Goal: Task Accomplishment & Management: Complete application form

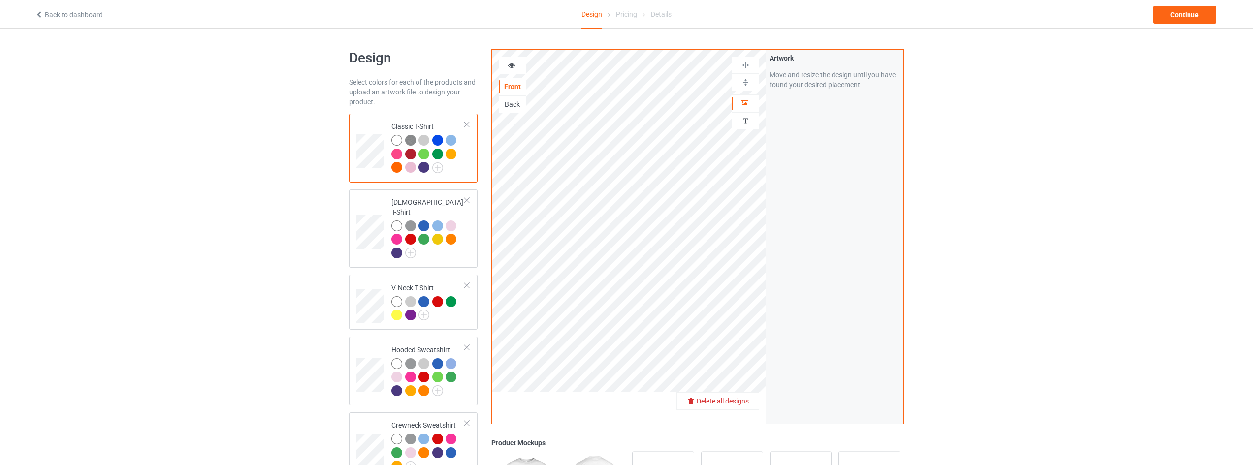
click at [748, 404] on span "Delete all designs" at bounding box center [722, 401] width 52 height 8
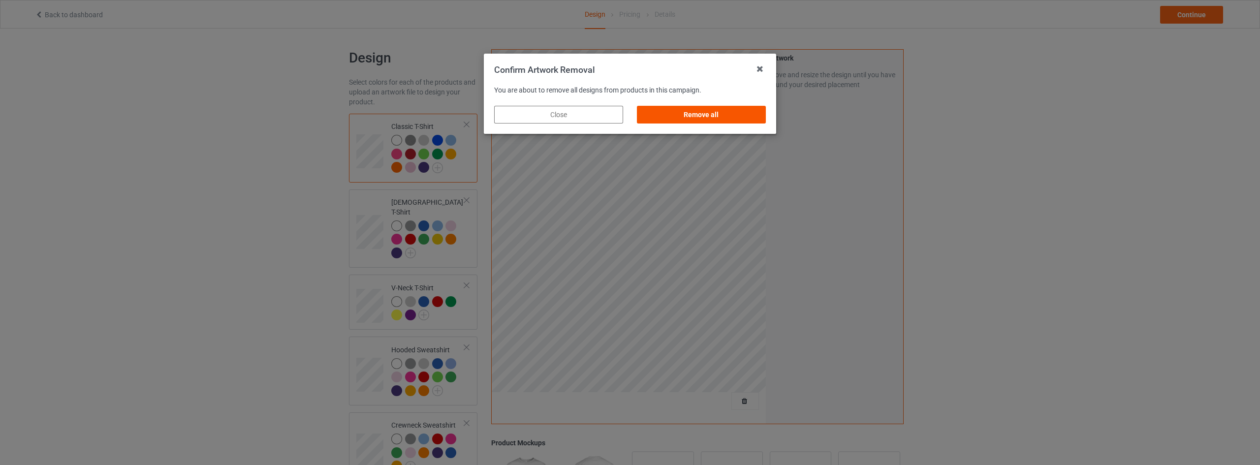
click at [688, 111] on div "Remove all" at bounding box center [701, 115] width 129 height 18
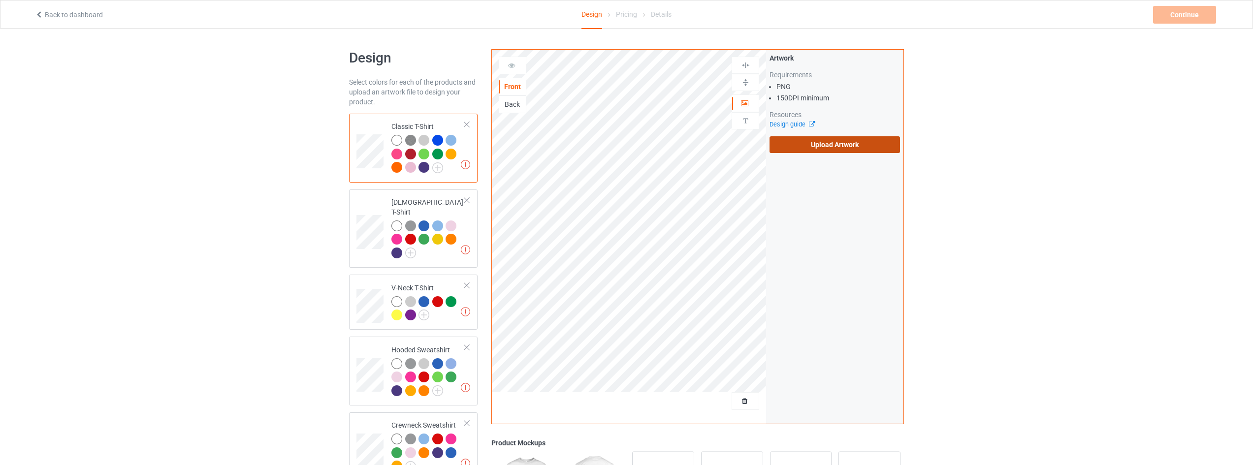
click at [841, 148] on label "Upload Artwork" at bounding box center [834, 144] width 130 height 17
click at [0, 0] on input "Upload Artwork" at bounding box center [0, 0] width 0 height 0
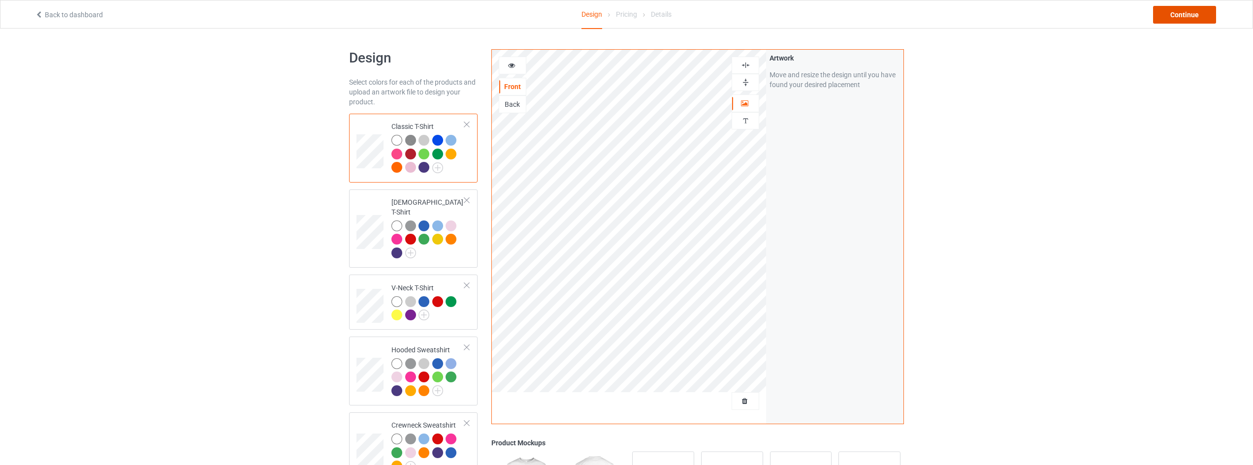
click at [1183, 21] on div "Continue" at bounding box center [1184, 15] width 63 height 18
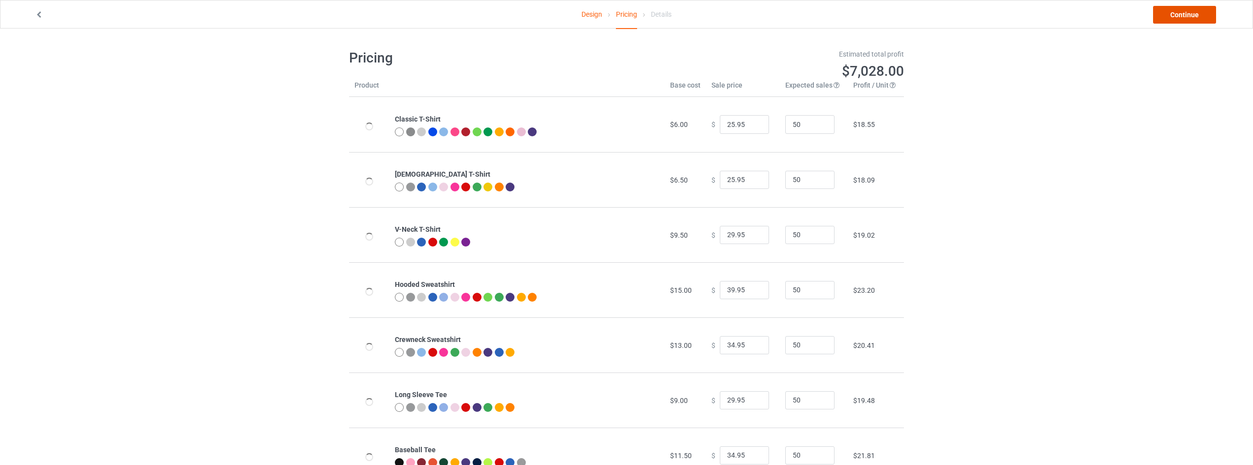
click at [1183, 17] on link "Continue" at bounding box center [1184, 15] width 63 height 18
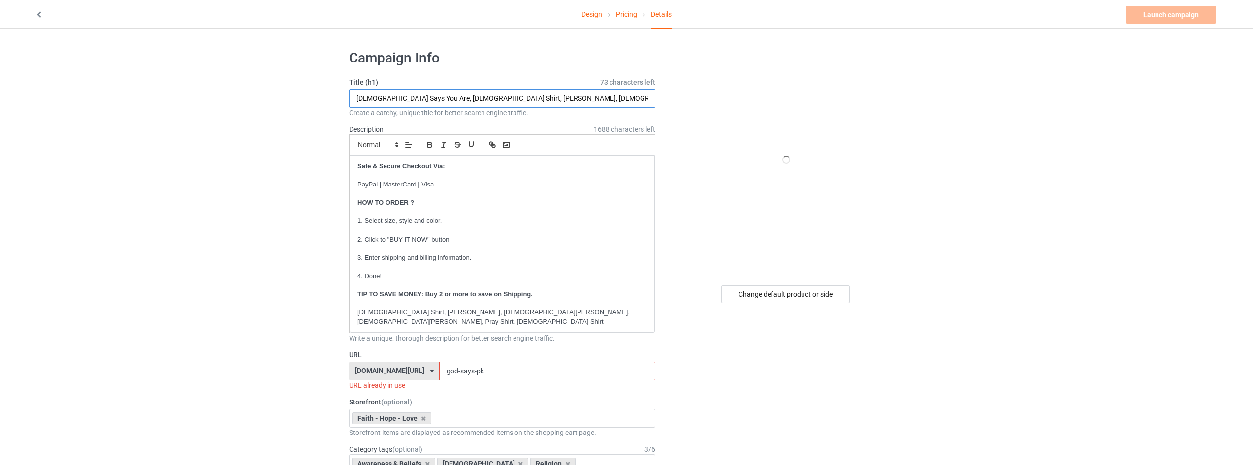
drag, startPoint x: 409, startPoint y: 97, endPoint x: 161, endPoint y: 110, distance: 248.4
type input "Oh Come Let Us Adore Him, God Shirt, Faith Shirt, Christian Shirt, Jesus Shirt,…"
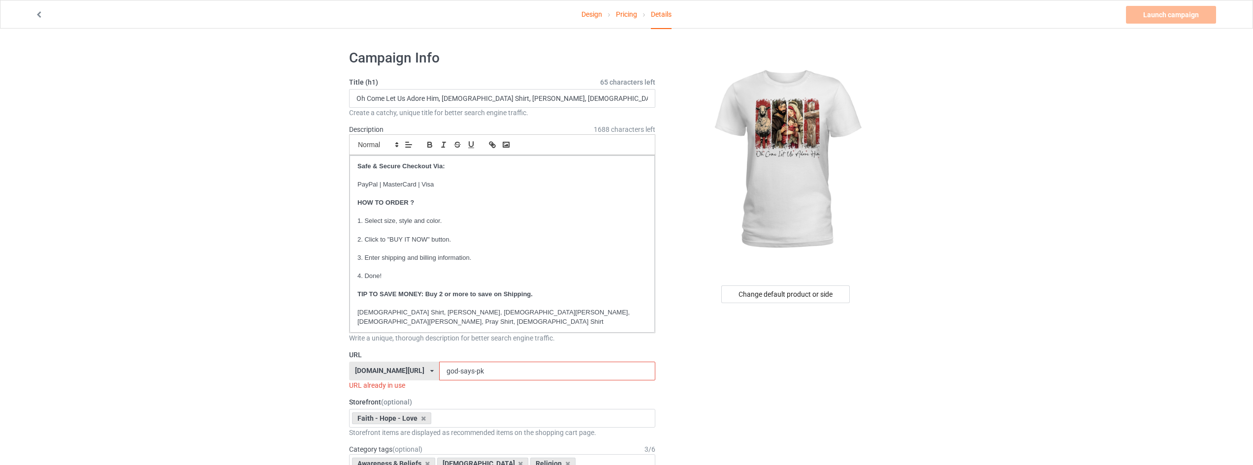
click at [510, 368] on input "god-says-pk" at bounding box center [547, 371] width 216 height 19
drag, startPoint x: 509, startPoint y: 362, endPoint x: 276, endPoint y: 360, distance: 233.8
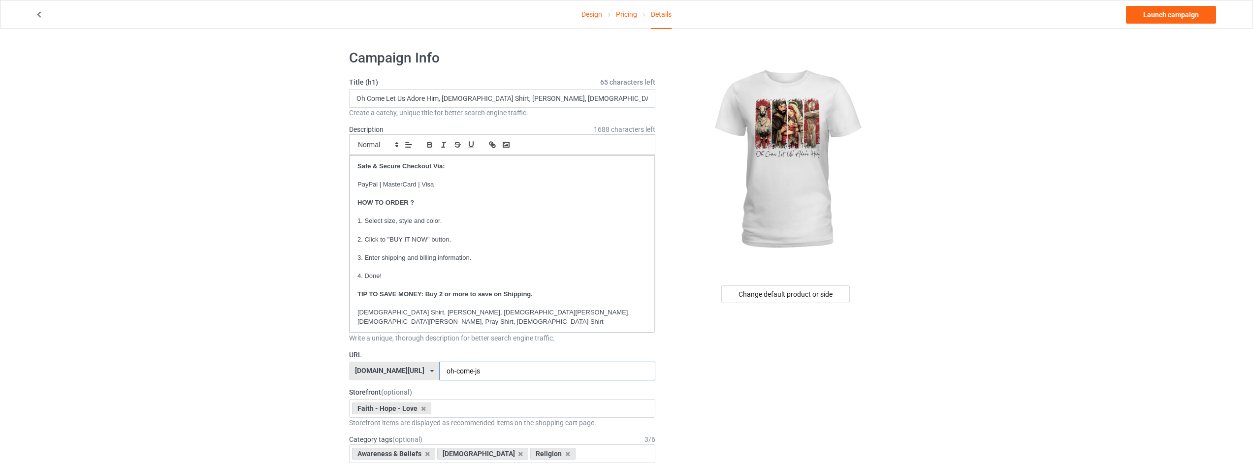
type input "oh-come-js"
click at [1163, 18] on link "Launch campaign" at bounding box center [1171, 15] width 90 height 18
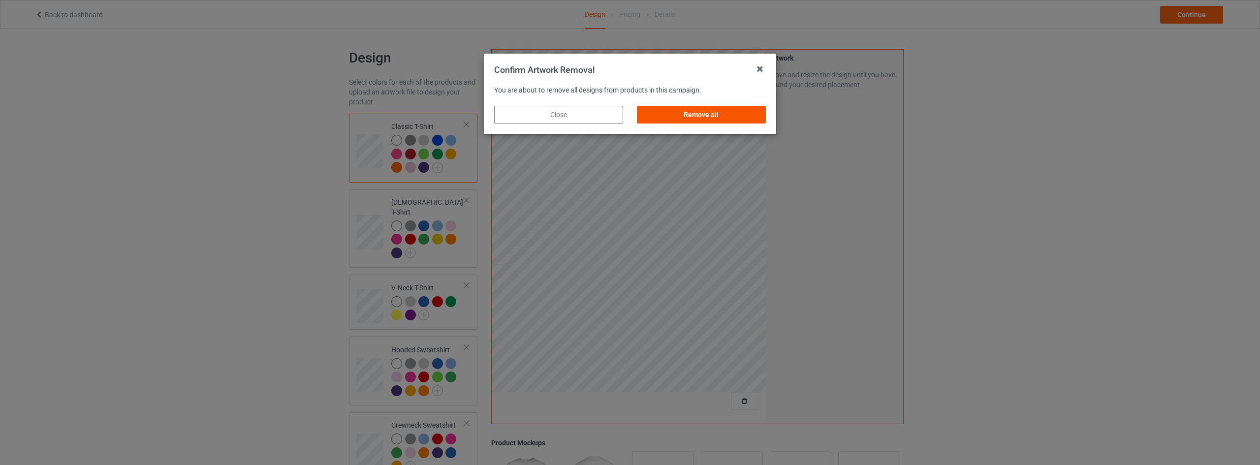
click at [723, 119] on div "Remove all" at bounding box center [701, 115] width 129 height 18
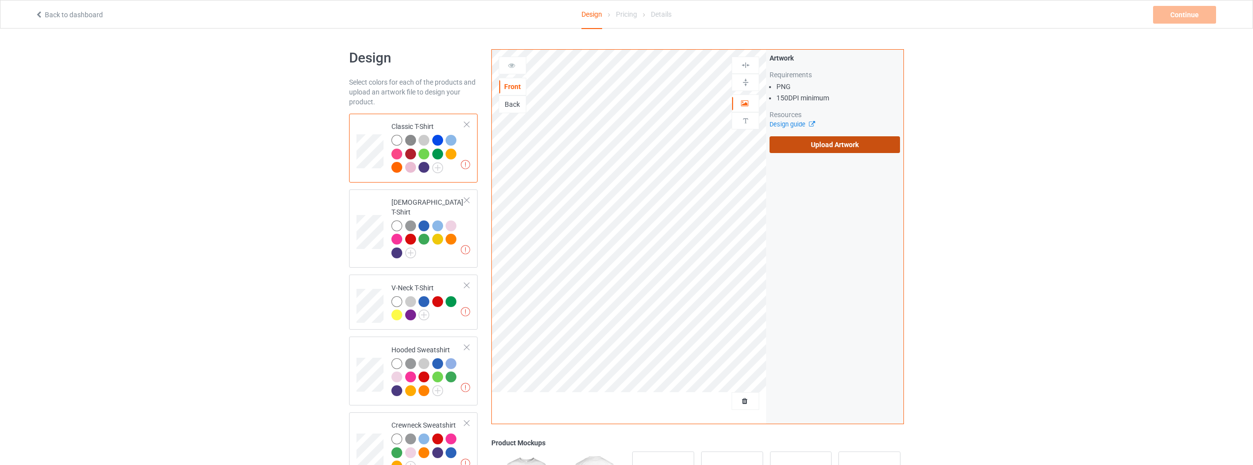
click at [853, 147] on label "Upload Artwork" at bounding box center [834, 144] width 130 height 17
click at [0, 0] on input "Upload Artwork" at bounding box center [0, 0] width 0 height 0
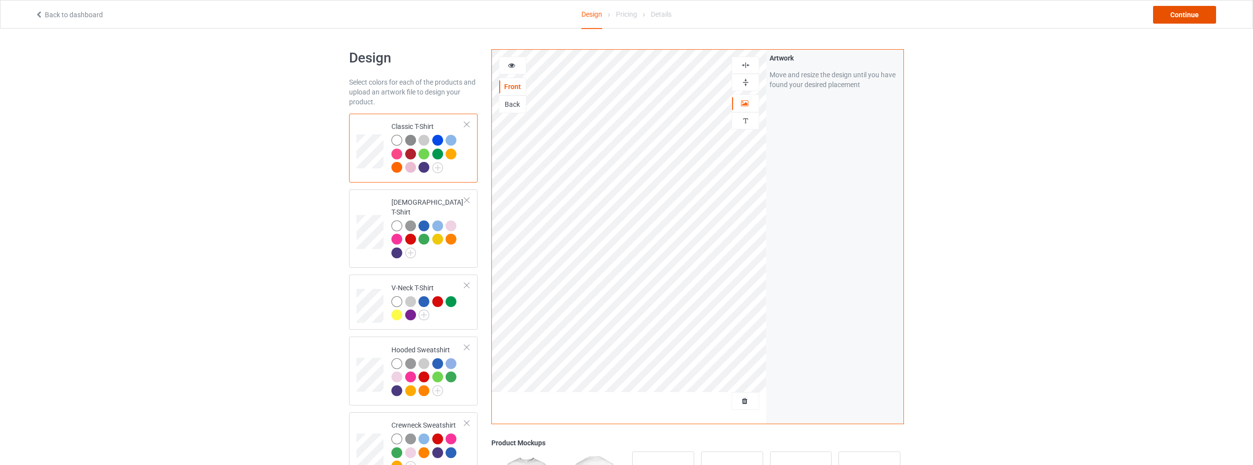
click at [1192, 12] on div "Continue" at bounding box center [1184, 15] width 63 height 18
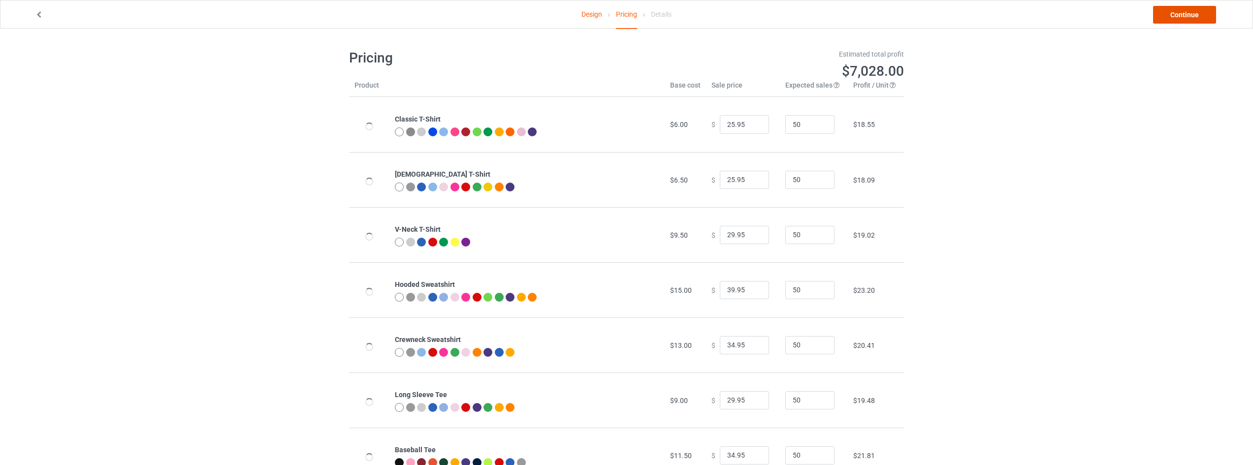
click at [1187, 13] on link "Continue" at bounding box center [1184, 15] width 63 height 18
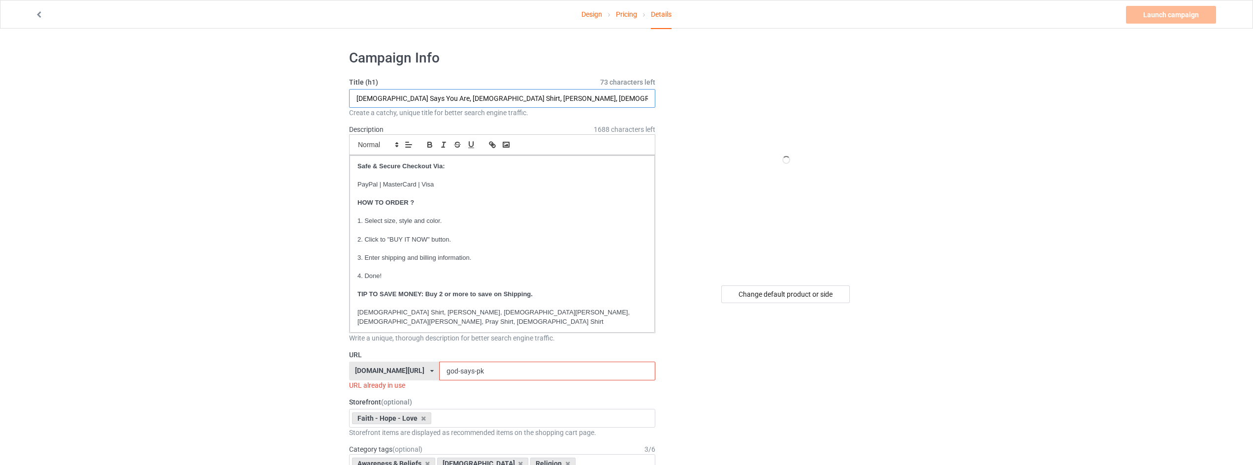
drag, startPoint x: 409, startPoint y: 96, endPoint x: 202, endPoint y: 115, distance: 207.5
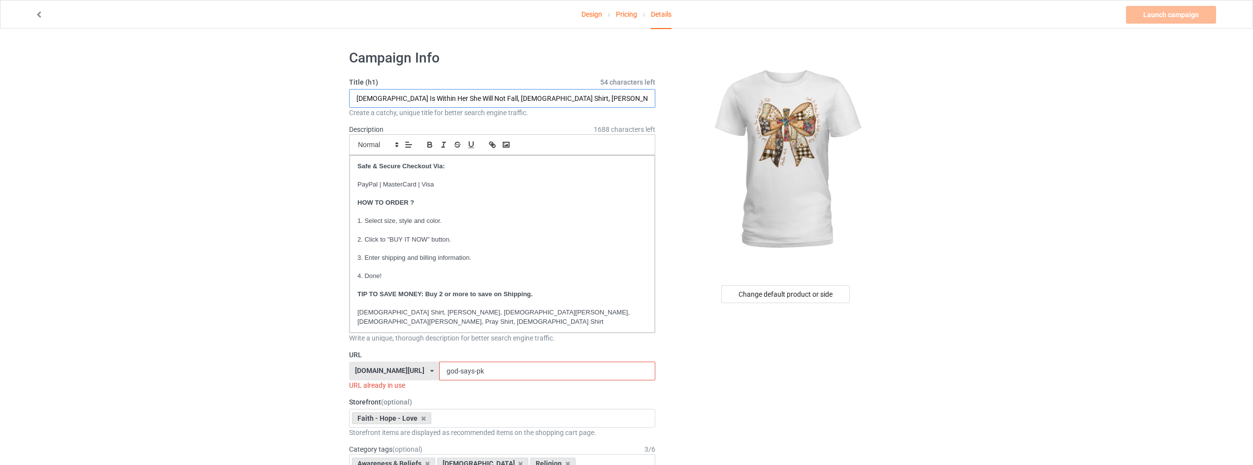
type input "God Is Within Her She Will Not Fall, God Shirt, Faith Shirt, Christian Shirt, J…"
drag, startPoint x: 505, startPoint y: 360, endPoint x: 319, endPoint y: 360, distance: 186.5
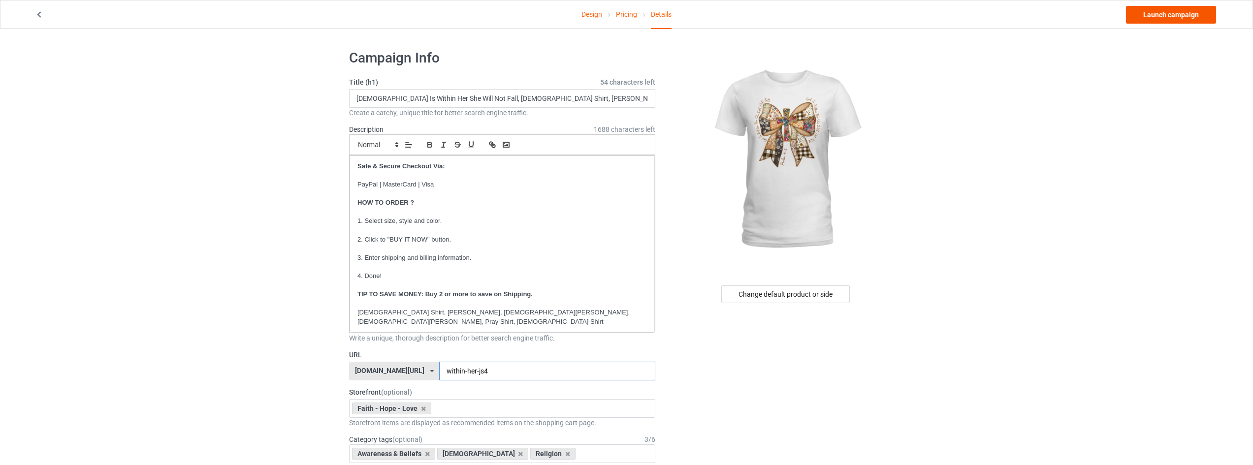
type input "within-her-js4"
drag, startPoint x: 1159, startPoint y: 21, endPoint x: 1148, endPoint y: 27, distance: 13.0
click at [1159, 21] on link "Launch campaign" at bounding box center [1171, 15] width 90 height 18
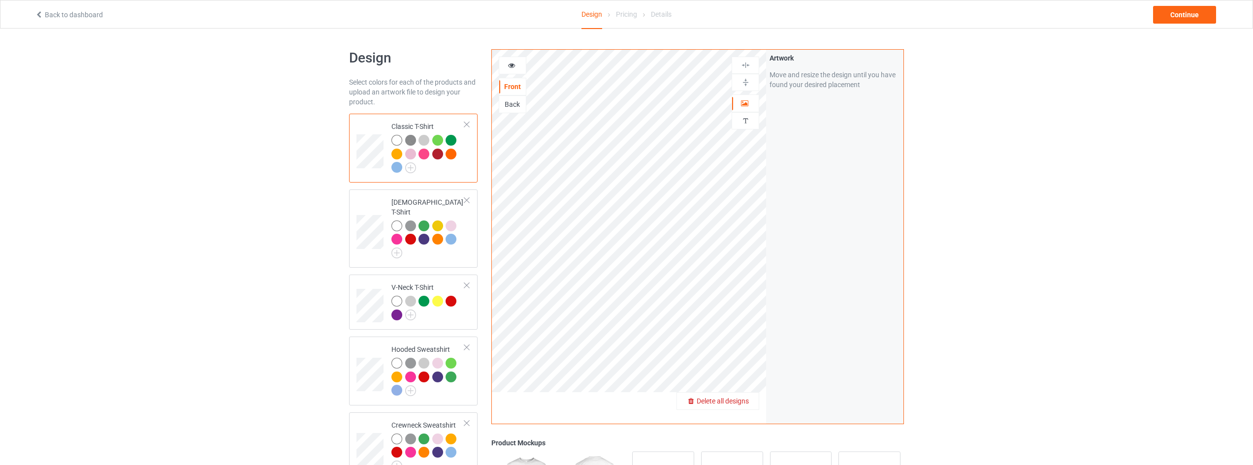
click at [737, 400] on span "Delete all designs" at bounding box center [722, 401] width 52 height 8
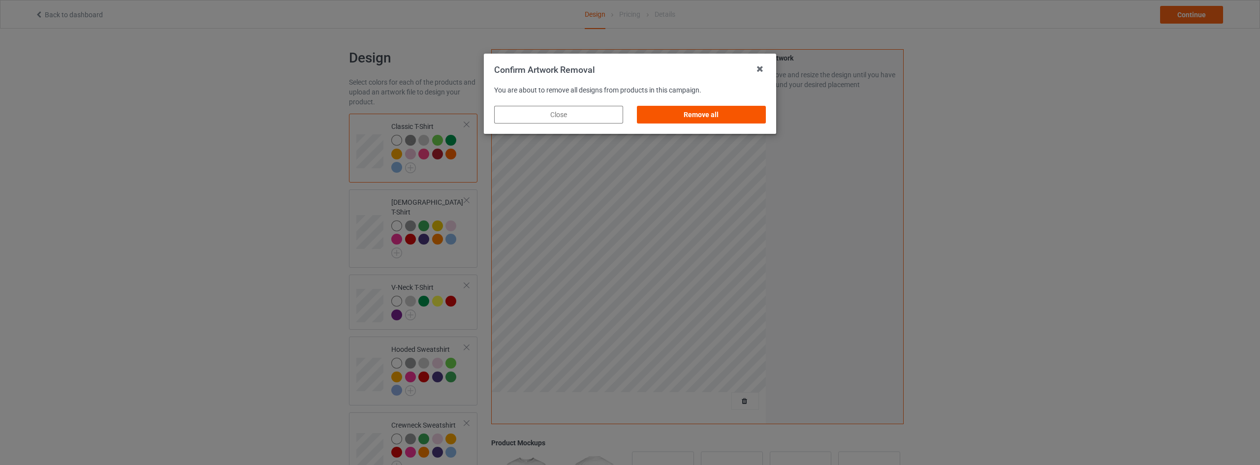
click at [714, 114] on div "Remove all" at bounding box center [701, 115] width 129 height 18
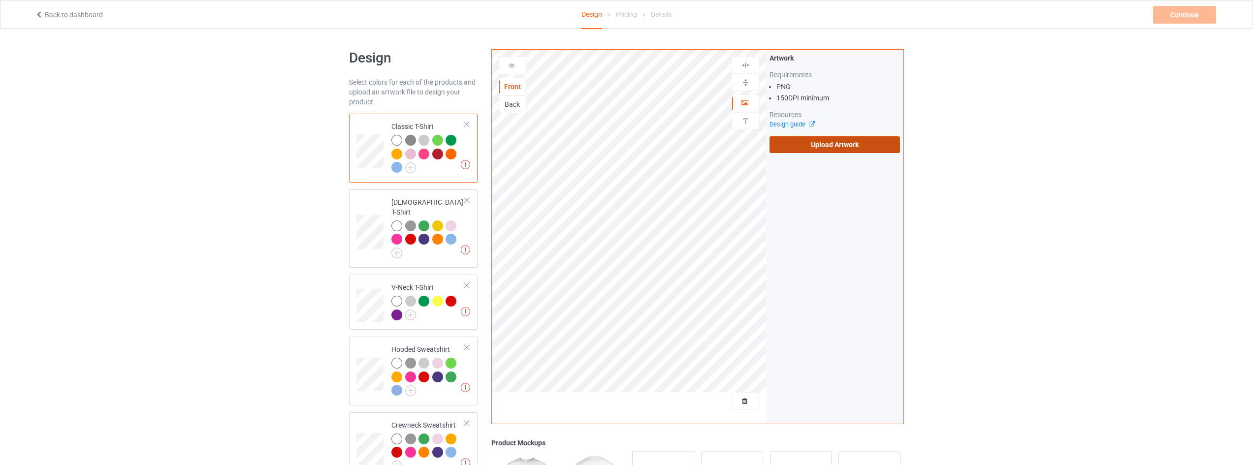
click at [850, 142] on label "Upload Artwork" at bounding box center [834, 144] width 130 height 17
click at [0, 0] on input "Upload Artwork" at bounding box center [0, 0] width 0 height 0
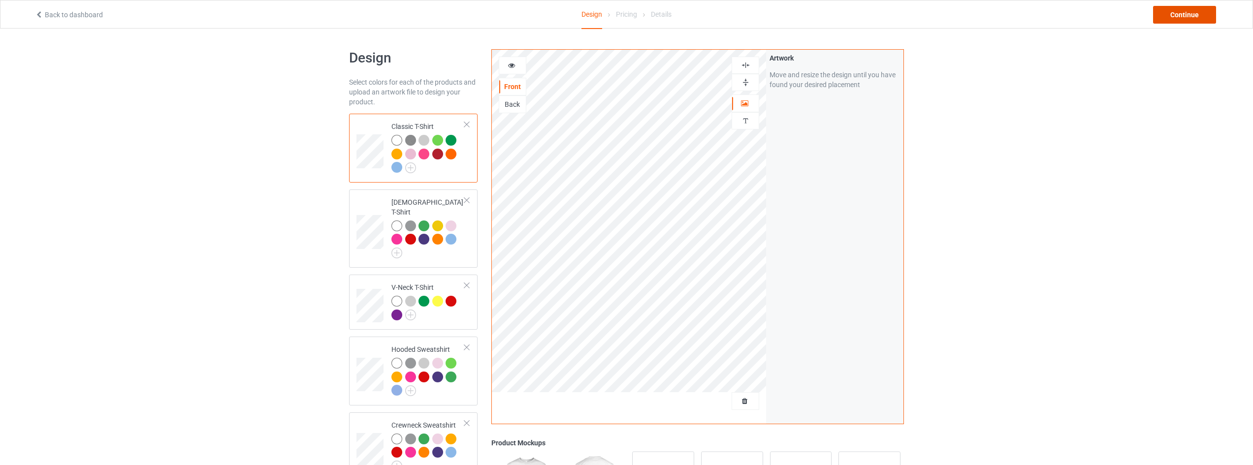
click at [1194, 15] on div "Continue" at bounding box center [1184, 15] width 63 height 18
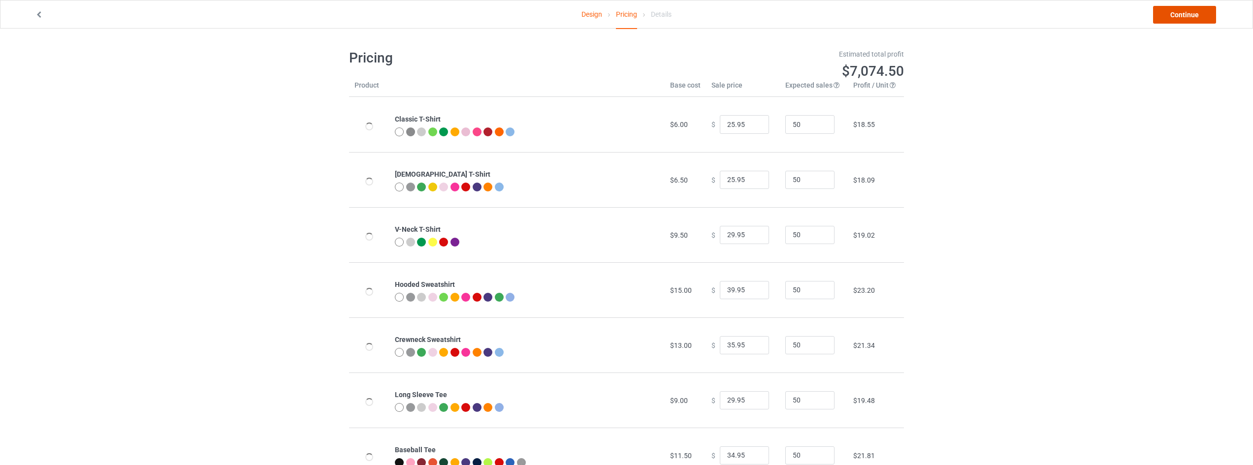
click at [1186, 15] on link "Continue" at bounding box center [1184, 15] width 63 height 18
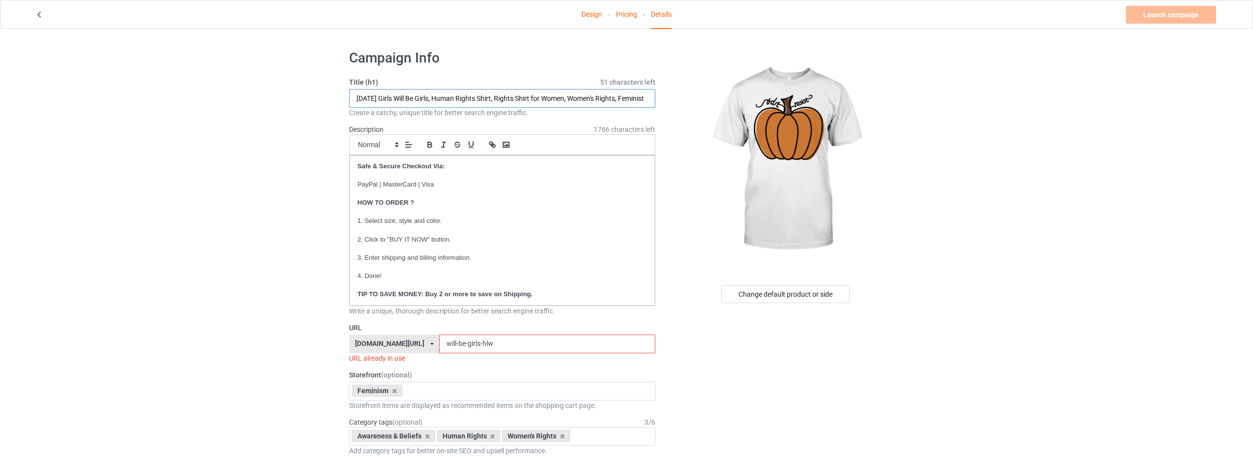
drag, startPoint x: 441, startPoint y: 96, endPoint x: 310, endPoint y: 96, distance: 131.9
click at [587, 18] on link "Design" at bounding box center [591, 14] width 21 height 28
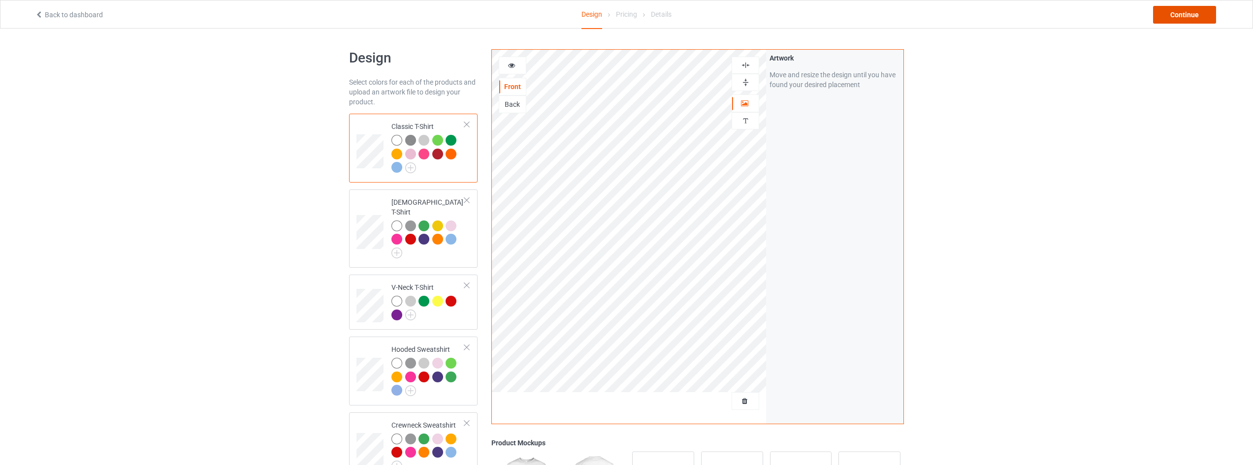
click at [1188, 18] on div "Continue" at bounding box center [1184, 15] width 63 height 18
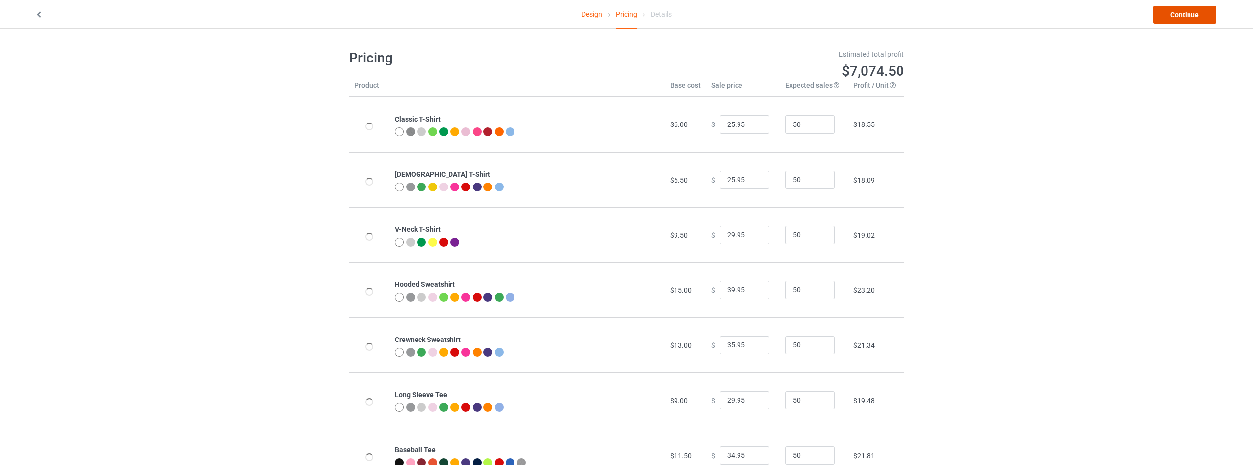
click at [1184, 17] on link "Continue" at bounding box center [1184, 15] width 63 height 18
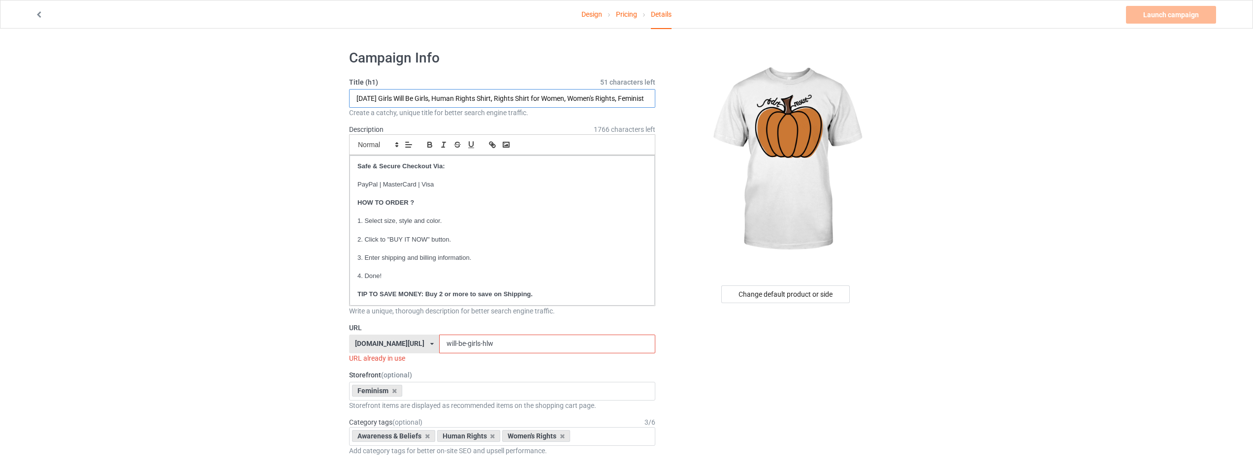
drag, startPoint x: 392, startPoint y: 97, endPoint x: 442, endPoint y: 96, distance: 50.2
click at [442, 96] on input "Halloween Girls Will Be Girls, Human Rights Shirt, Rights Shirt for Women, Wome…" at bounding box center [502, 98] width 306 height 19
type input "Halloween FDT Resit, Human Rights Shirt, Rights Shirt for Women, Women's Rights…"
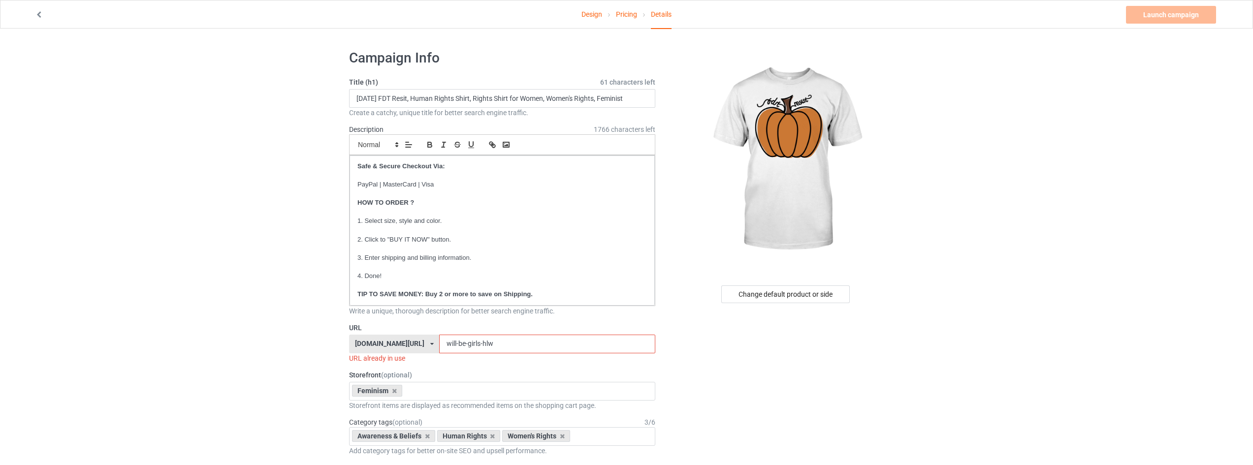
drag, startPoint x: 488, startPoint y: 343, endPoint x: 338, endPoint y: 344, distance: 149.6
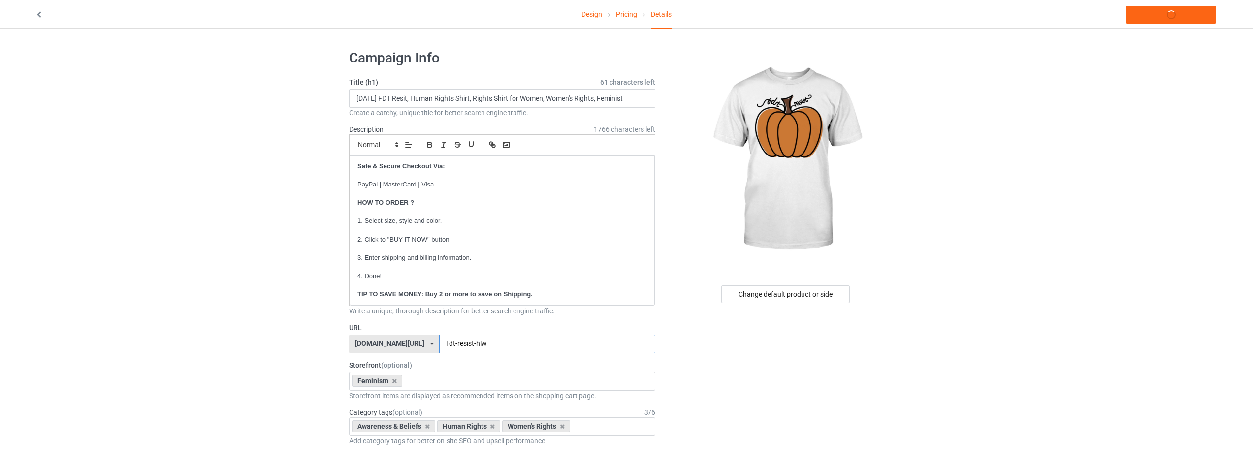
type input "fdt-resist-hlw"
click at [1157, 14] on link "Launch campaign" at bounding box center [1171, 15] width 90 height 18
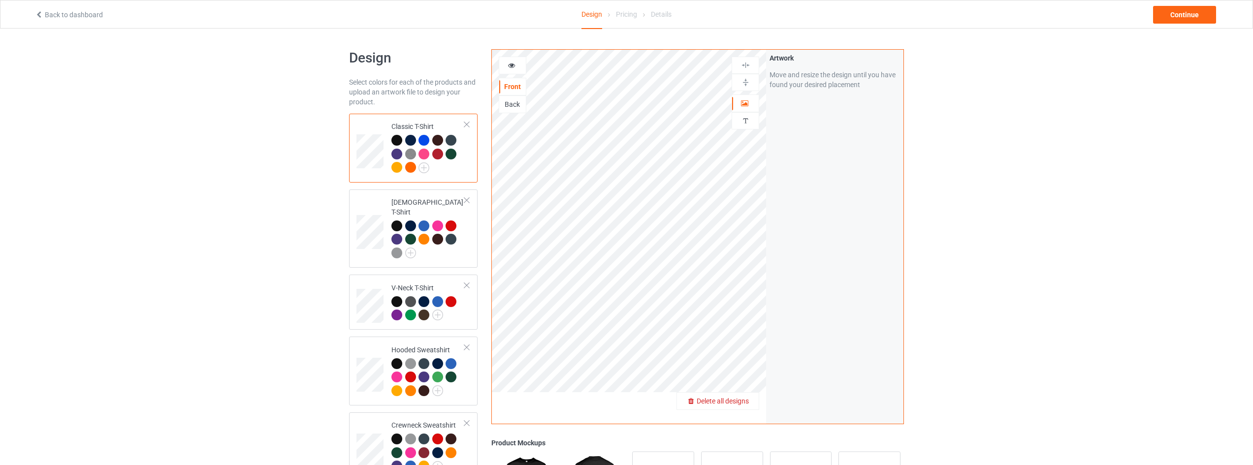
click at [742, 401] on span "Delete all designs" at bounding box center [722, 401] width 52 height 8
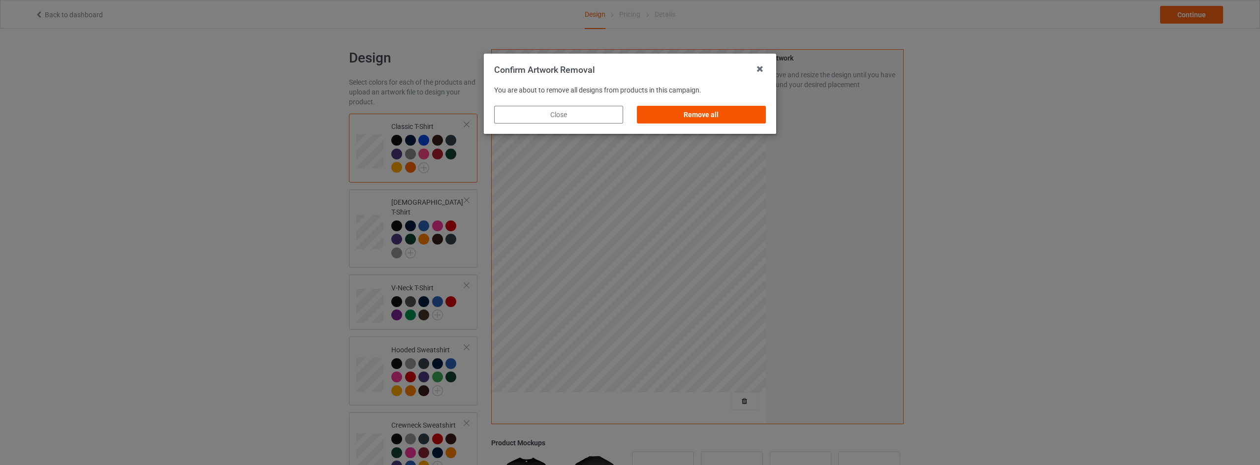
click at [711, 106] on div "Remove all" at bounding box center [701, 115] width 129 height 18
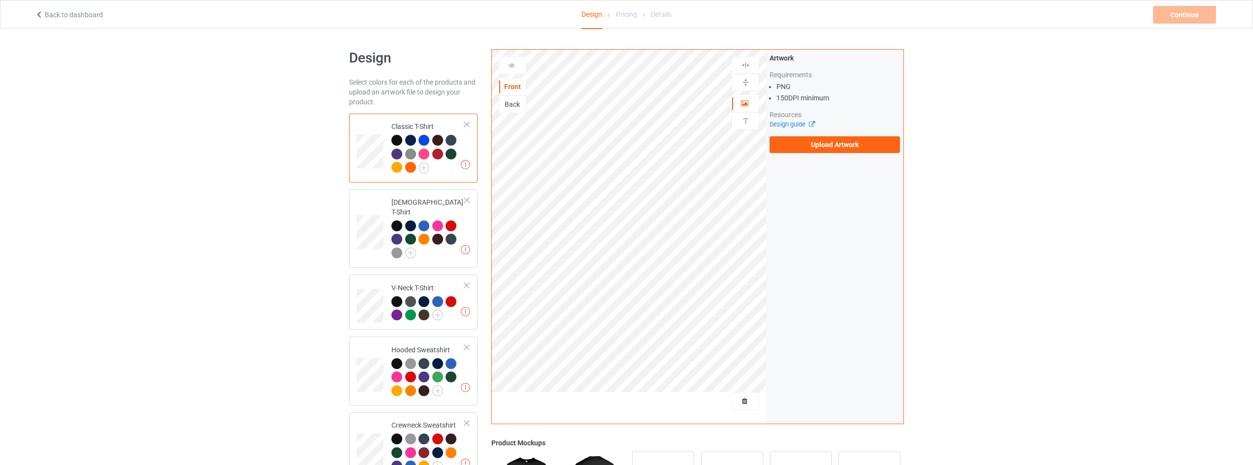
click at [819, 133] on div "Artwork Requirements PNG 150 DPI minimum Resources Design guide Upload Artwork" at bounding box center [834, 103] width 130 height 100
click at [828, 138] on label "Upload Artwork" at bounding box center [834, 144] width 130 height 17
click at [0, 0] on input "Upload Artwork" at bounding box center [0, 0] width 0 height 0
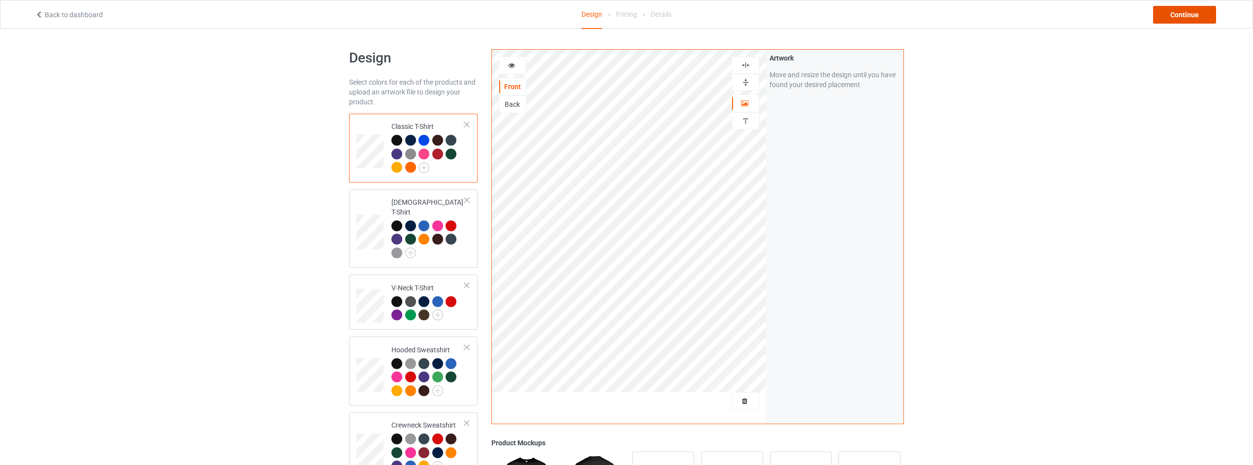
click at [1177, 18] on div "Continue" at bounding box center [1184, 15] width 63 height 18
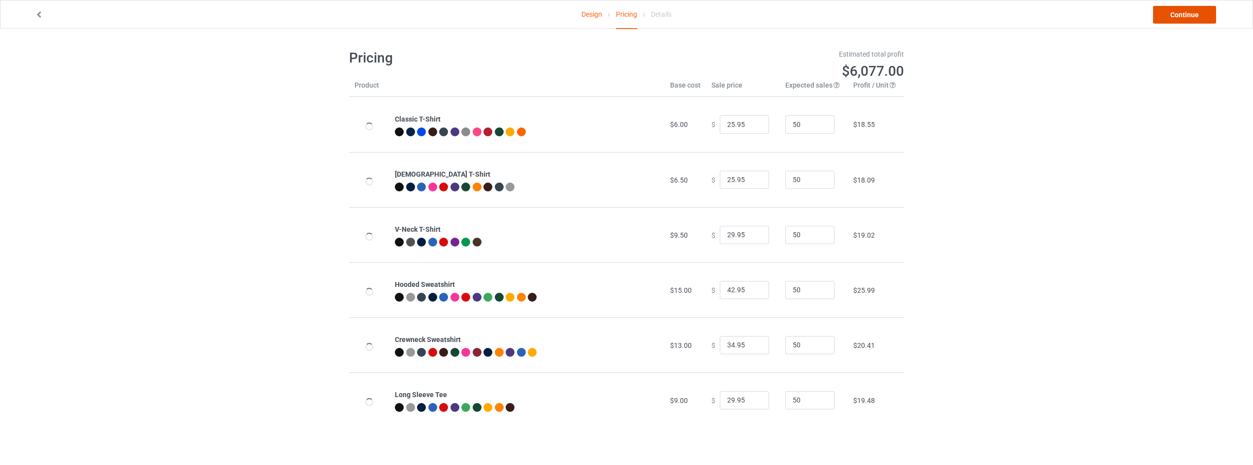
drag, startPoint x: 1177, startPoint y: 18, endPoint x: 1190, endPoint y: 14, distance: 12.8
click at [1190, 14] on link "Continue" at bounding box center [1184, 15] width 63 height 18
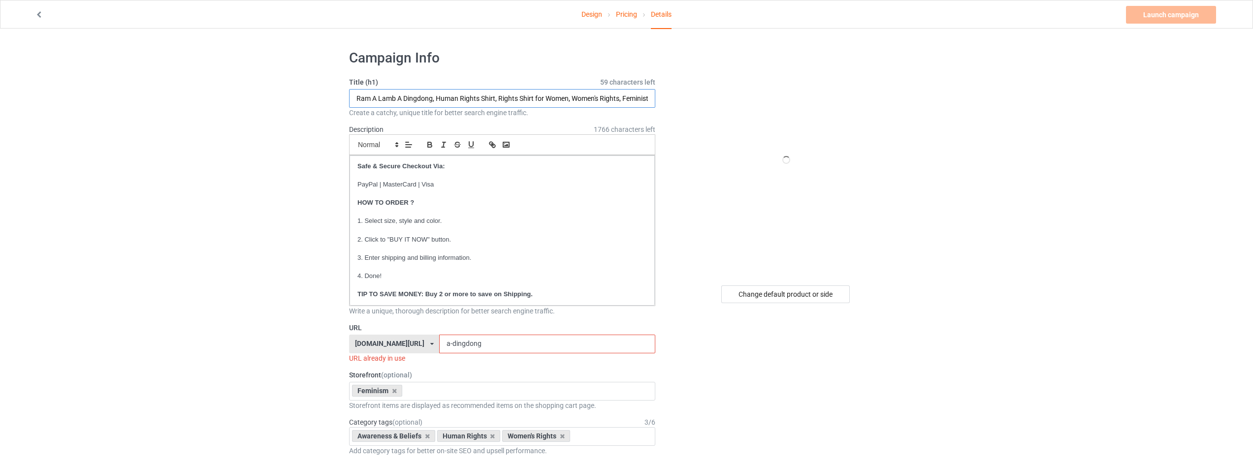
drag, startPoint x: 433, startPoint y: 97, endPoint x: 233, endPoint y: 97, distance: 199.8
type input "This Cat [DEMOGRAPHIC_DATA] Resists, Human Rights Shirt, Rights Shirt for Women…"
drag, startPoint x: 509, startPoint y: 341, endPoint x: 288, endPoint y: 342, distance: 221.0
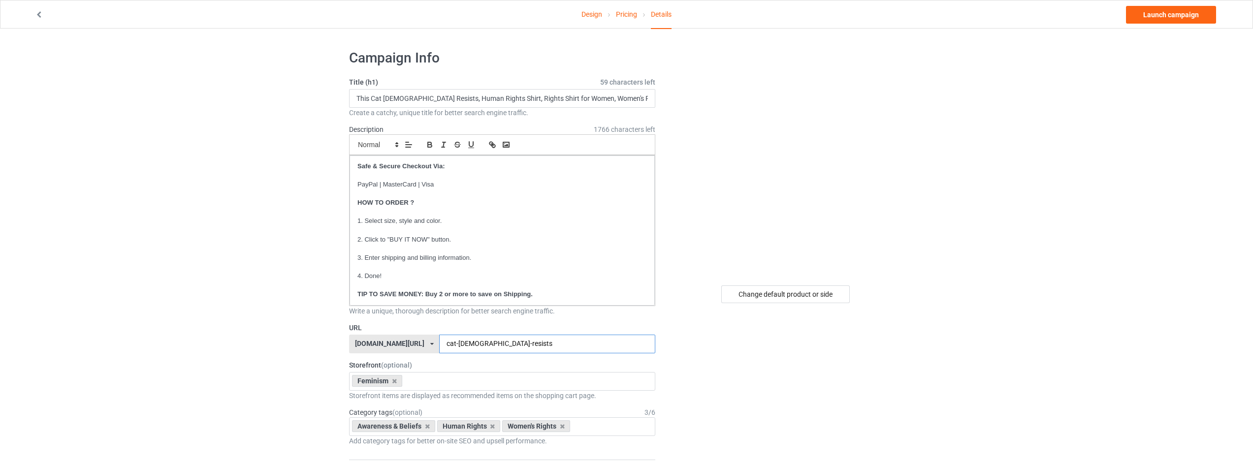
type input "cat-[DEMOGRAPHIC_DATA]-resists"
click at [1180, 16] on link "Launch campaign" at bounding box center [1171, 15] width 90 height 18
